Goal: Information Seeking & Learning: Learn about a topic

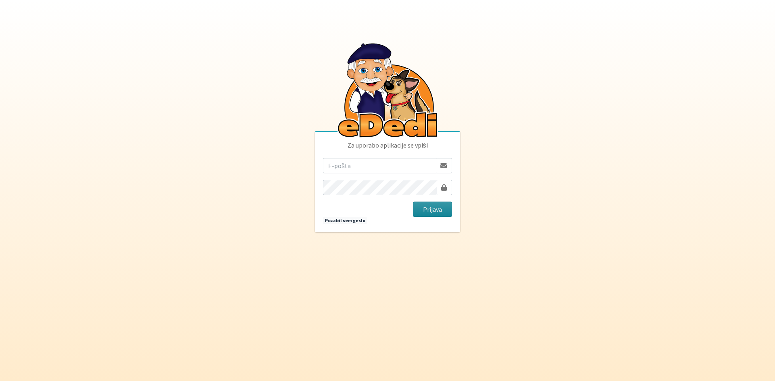
type input "[EMAIL_ADDRESS][DOMAIN_NAME]"
click at [424, 212] on button "Prijava" at bounding box center [432, 209] width 39 height 15
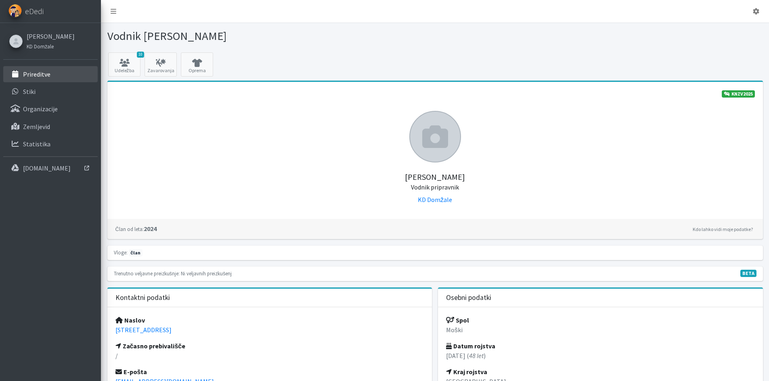
click at [37, 79] on link "Prireditve" at bounding box center [50, 74] width 94 height 16
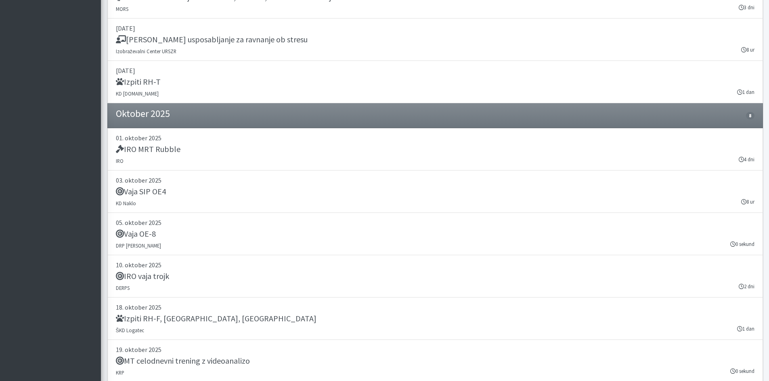
scroll to position [1493, 0]
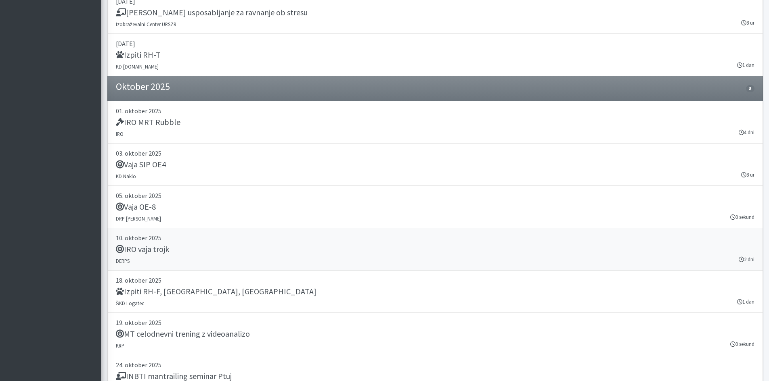
click at [158, 249] on h5 "IRO vaja trojk" at bounding box center [142, 250] width 53 height 10
click at [157, 250] on h5 "IRO vaja trojk" at bounding box center [142, 250] width 53 height 10
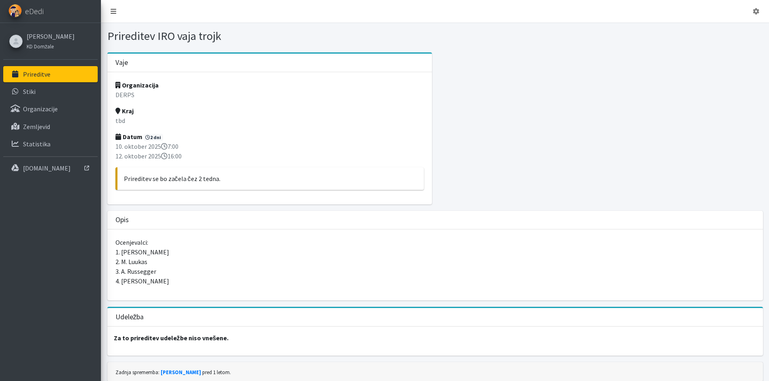
click at [114, 8] on icon at bounding box center [114, 11] width 6 height 6
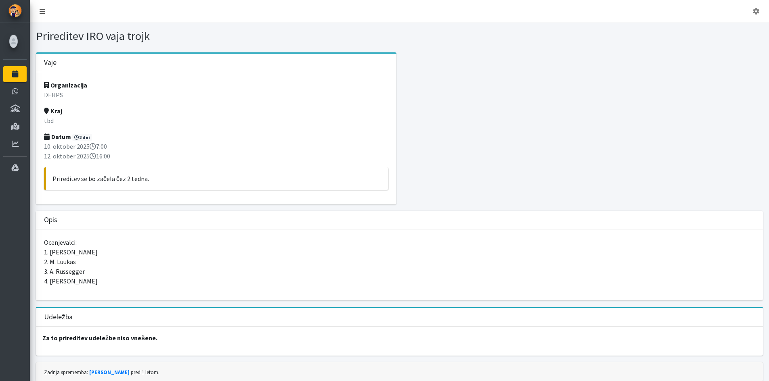
click at [46, 9] on link at bounding box center [42, 11] width 19 height 16
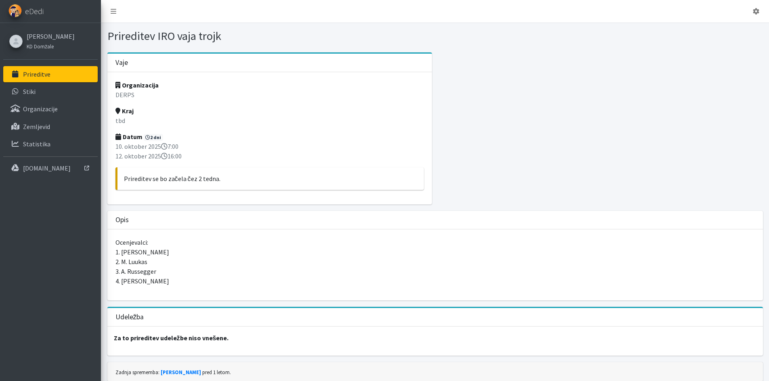
click at [44, 75] on p "Prireditve" at bounding box center [36, 74] width 27 height 8
click at [30, 9] on span "eDedi" at bounding box center [34, 11] width 19 height 12
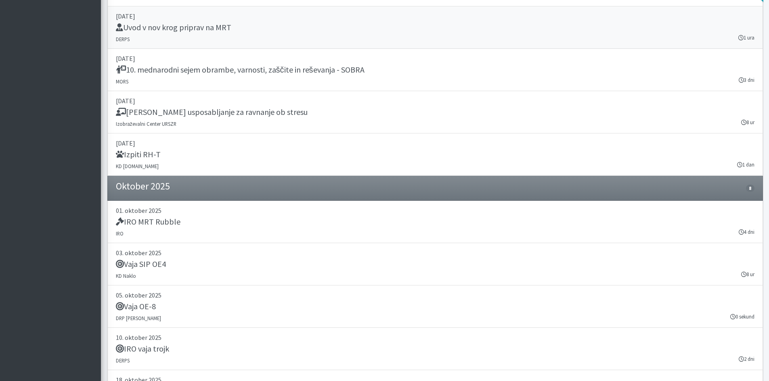
scroll to position [1372, 0]
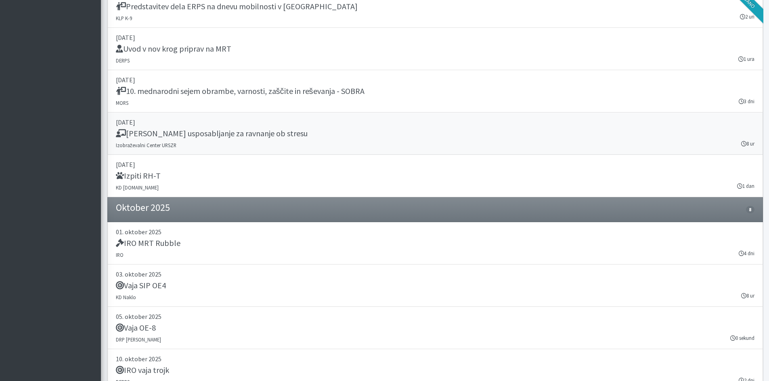
click at [195, 133] on h5 "[PERSON_NAME] usposabljanje za ravnanje ob stresu" at bounding box center [212, 134] width 192 height 10
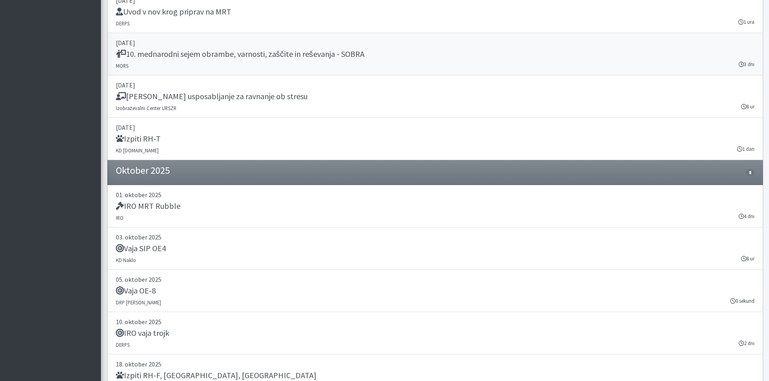
scroll to position [1412, 0]
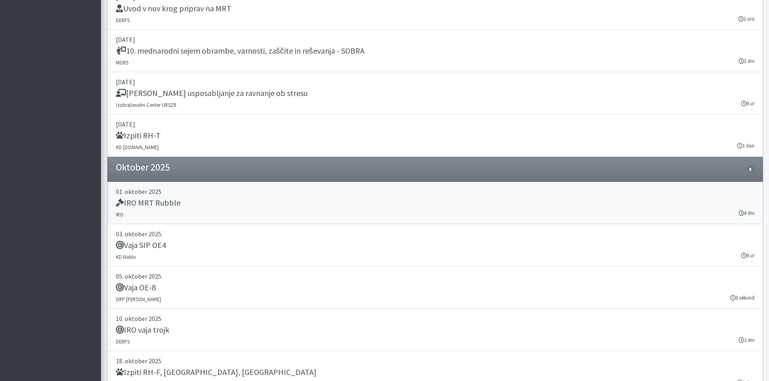
click at [157, 202] on h5 "IRO MRT Rubble" at bounding box center [148, 203] width 65 height 10
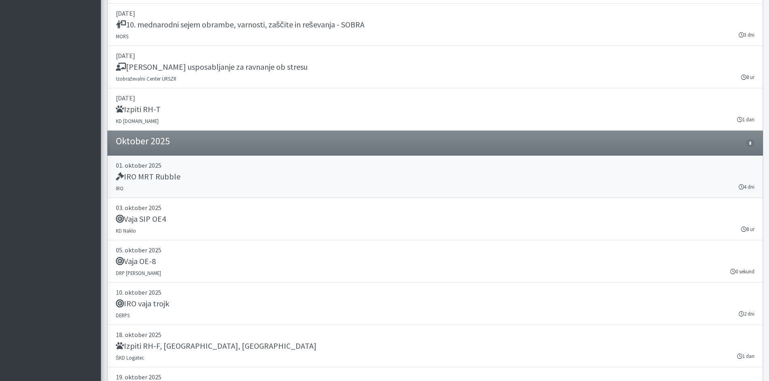
scroll to position [1493, 0]
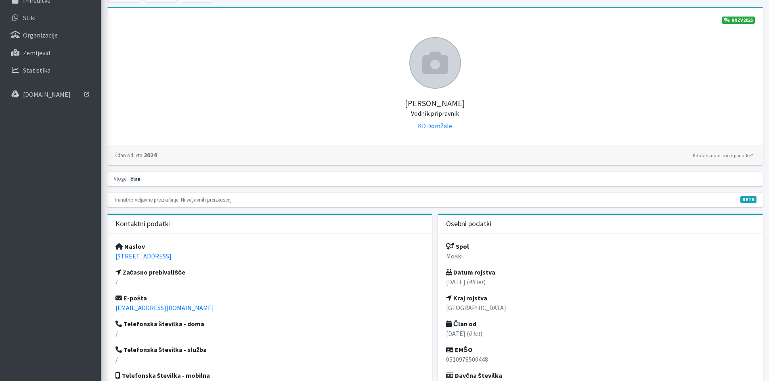
scroll to position [73, 0]
